Goal: Find specific page/section: Find specific page/section

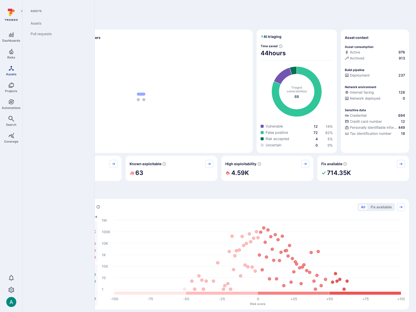
click at [11, 69] on icon "Assets" at bounding box center [11, 68] width 6 height 6
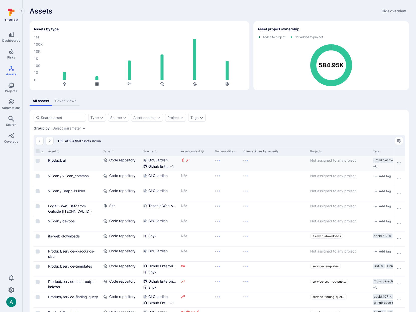
click at [56, 161] on link "Product/sil" at bounding box center [57, 160] width 18 height 4
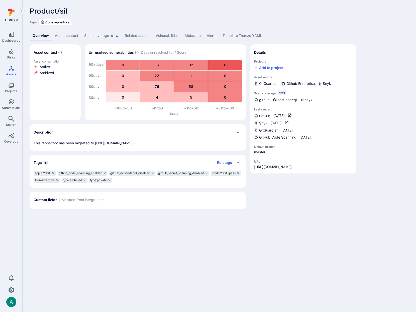
click at [396, 53] on div "Asset context Asset consumption Active Archived Unresolved vulnerabilities Days…" at bounding box center [220, 126] width 380 height 164
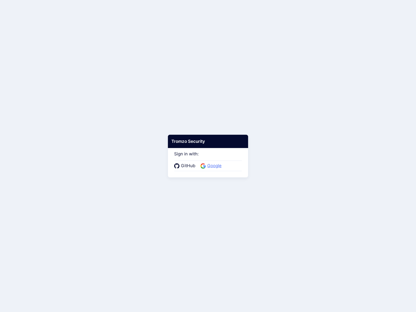
click at [220, 163] on span "Google" at bounding box center [214, 166] width 17 height 7
